Goal: Task Accomplishment & Management: Manage account settings

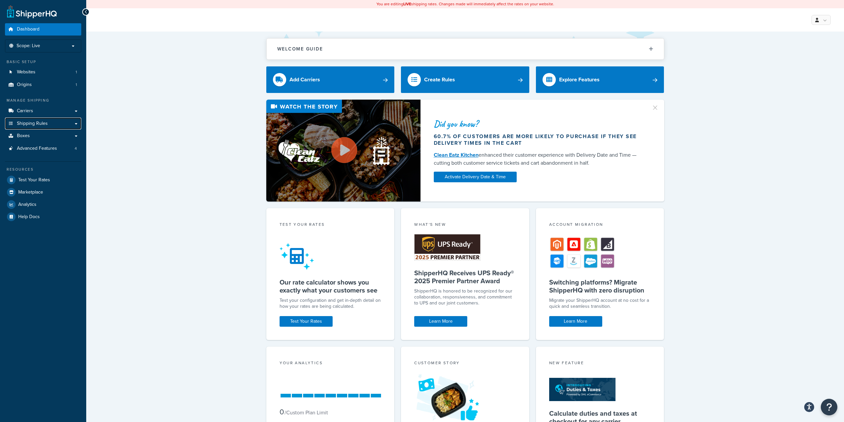
click at [40, 117] on link "Shipping Rules" at bounding box center [43, 123] width 76 height 12
click at [40, 113] on link "Carriers" at bounding box center [43, 111] width 76 height 12
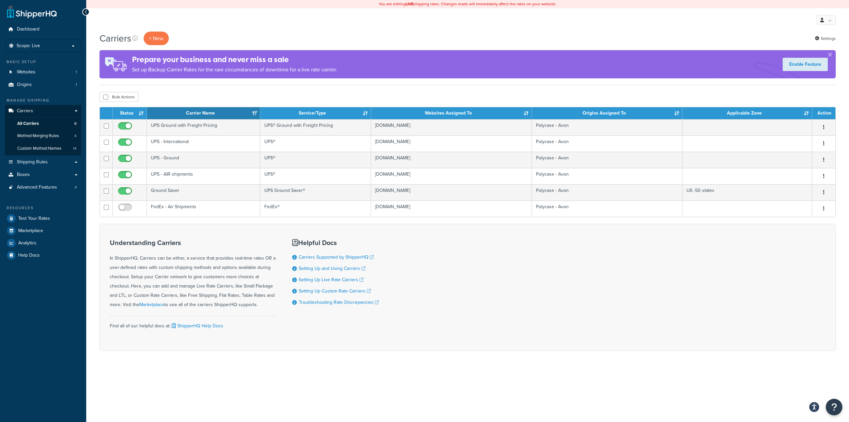
click at [204, 126] on td "UPS Ground with Freight Pricing" at bounding box center [203, 127] width 113 height 16
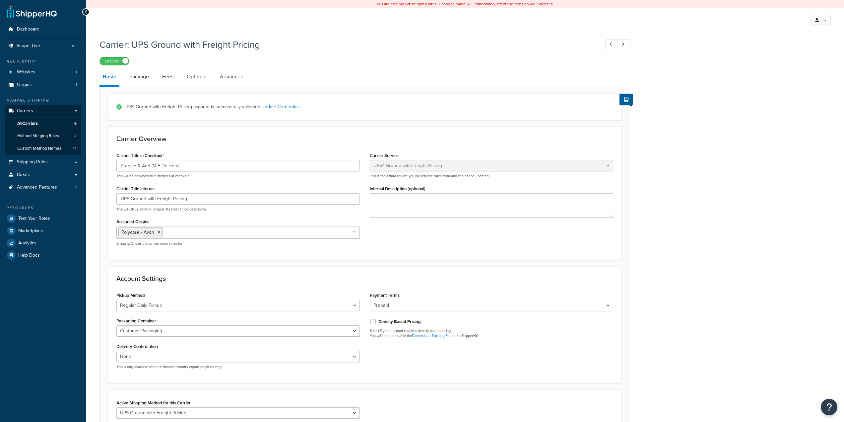
select select "upsGroundFreight"
click at [144, 77] on link "Package" at bounding box center [139, 77] width 26 height 16
select select "407163"
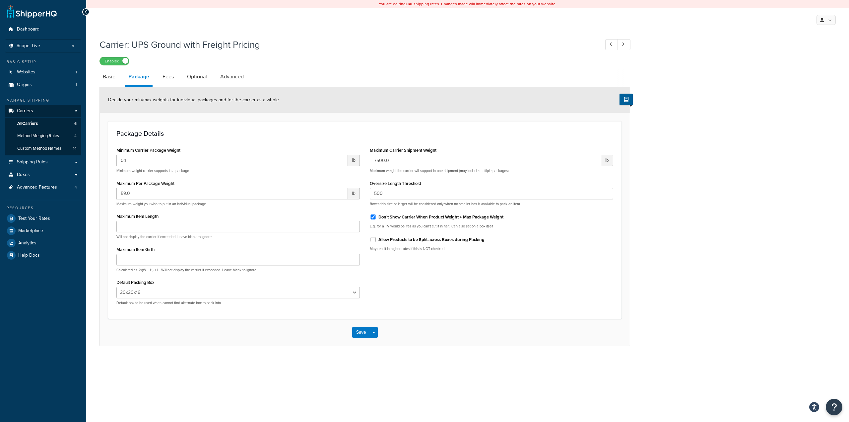
click at [171, 74] on link "Fees" at bounding box center [168, 77] width 18 height 16
select select "AFTER"
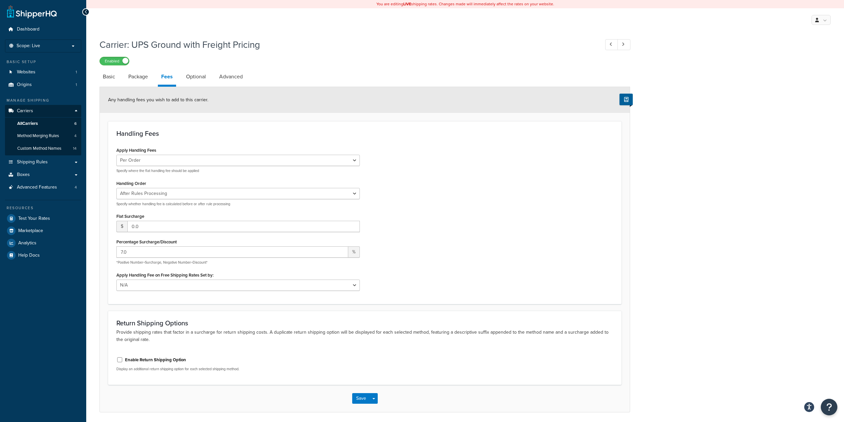
click at [200, 74] on link "Optional" at bounding box center [196, 77] width 27 height 16
select select "92.5"
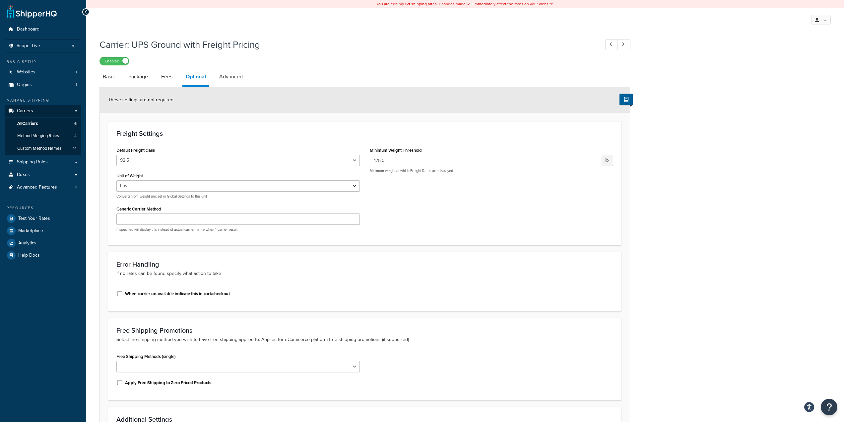
click at [217, 75] on link "Advanced" at bounding box center [231, 77] width 30 height 16
select select "false"
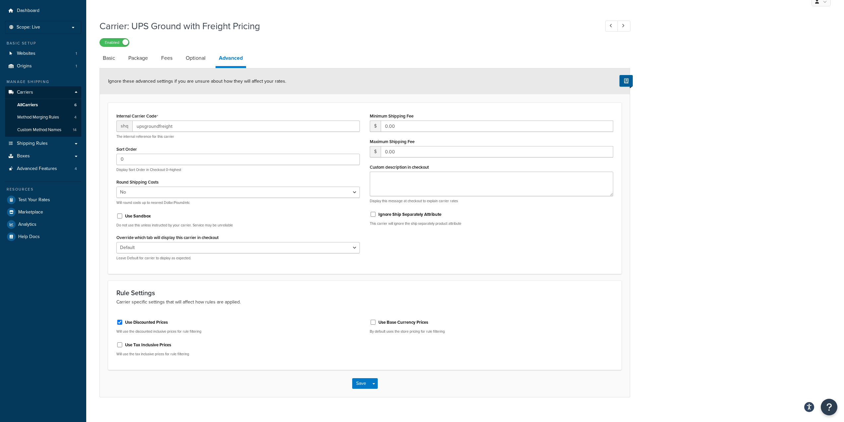
scroll to position [28, 0]
